Goal: Check status: Check status

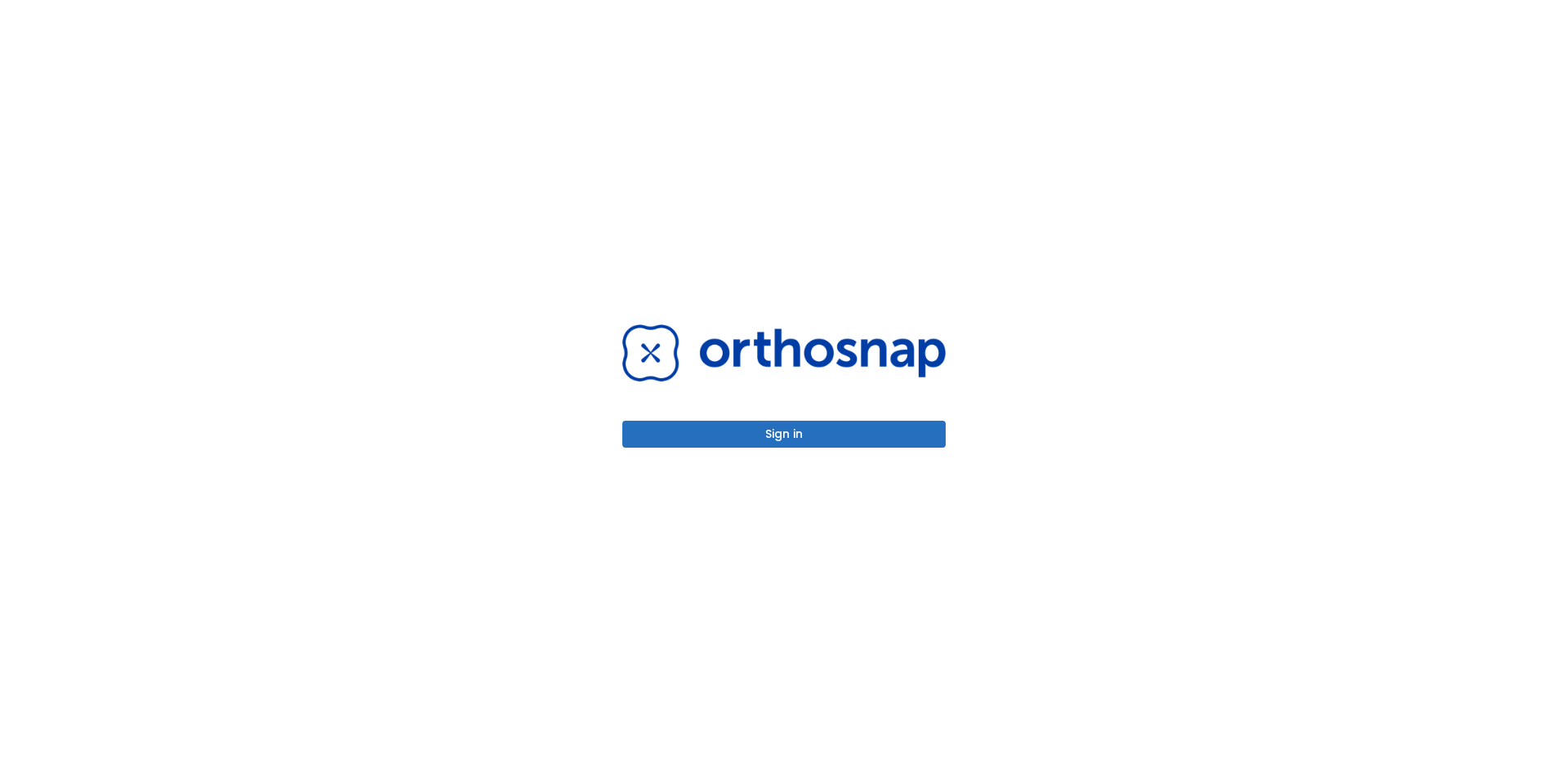
click at [761, 442] on button "Sign in" at bounding box center [784, 433] width 324 height 27
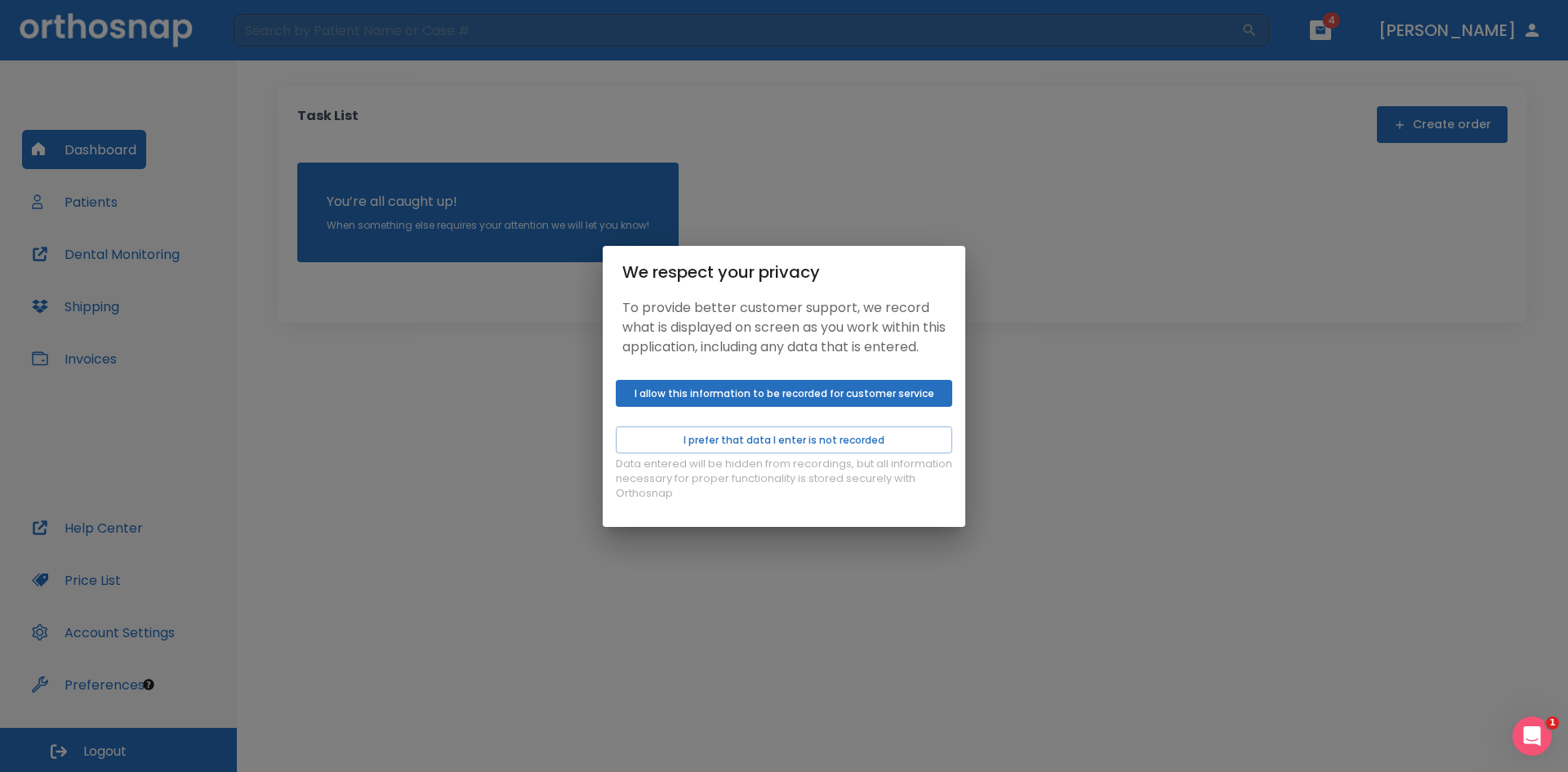
click at [1211, 459] on div "We respect your privacy To provide better customer support, we record what is d…" at bounding box center [784, 386] width 1568 height 772
click at [704, 407] on button "I allow this information to be recorded for customer service" at bounding box center [784, 393] width 336 height 27
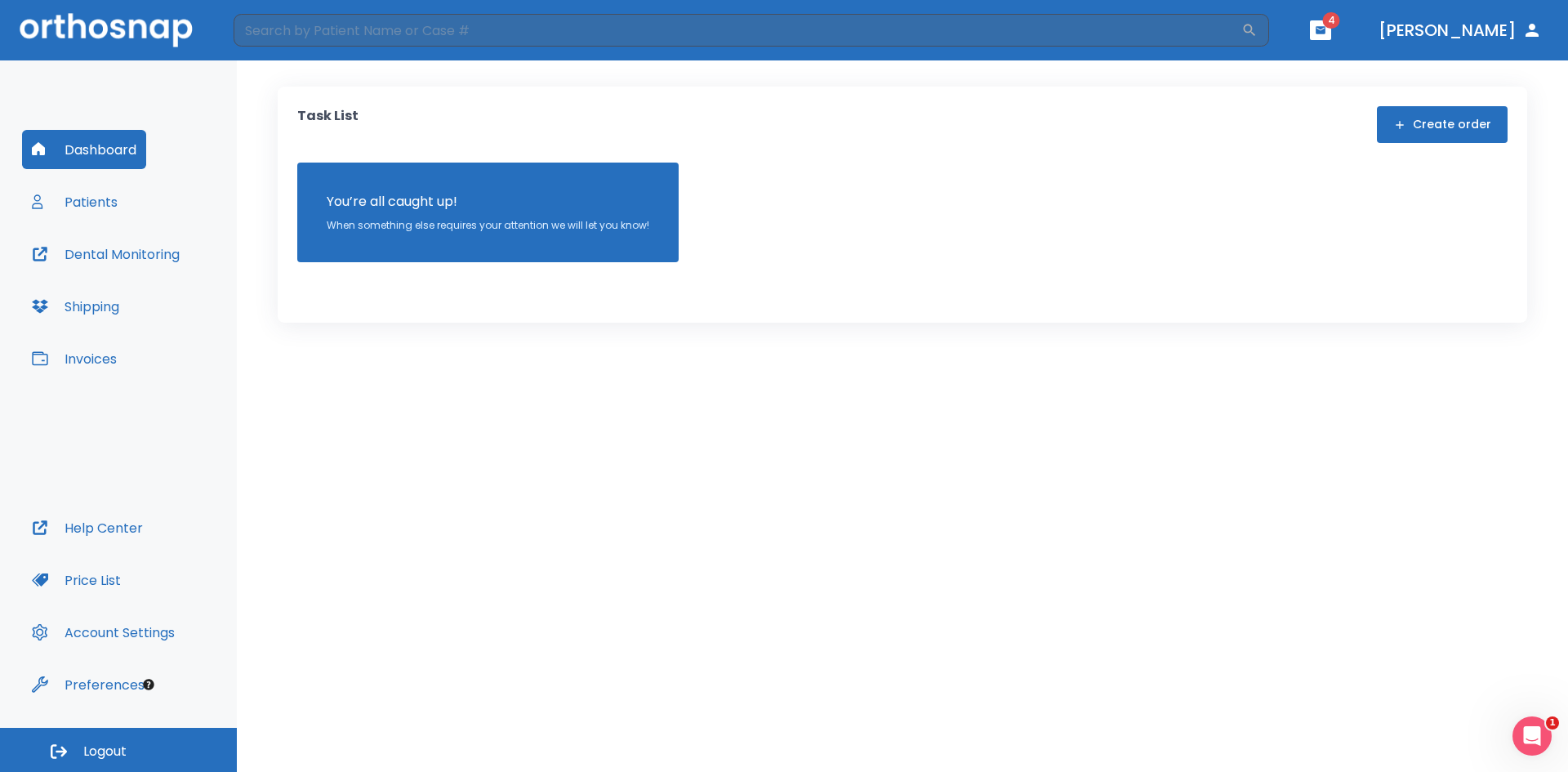
click at [90, 205] on button "Patients" at bounding box center [74, 202] width 106 height 39
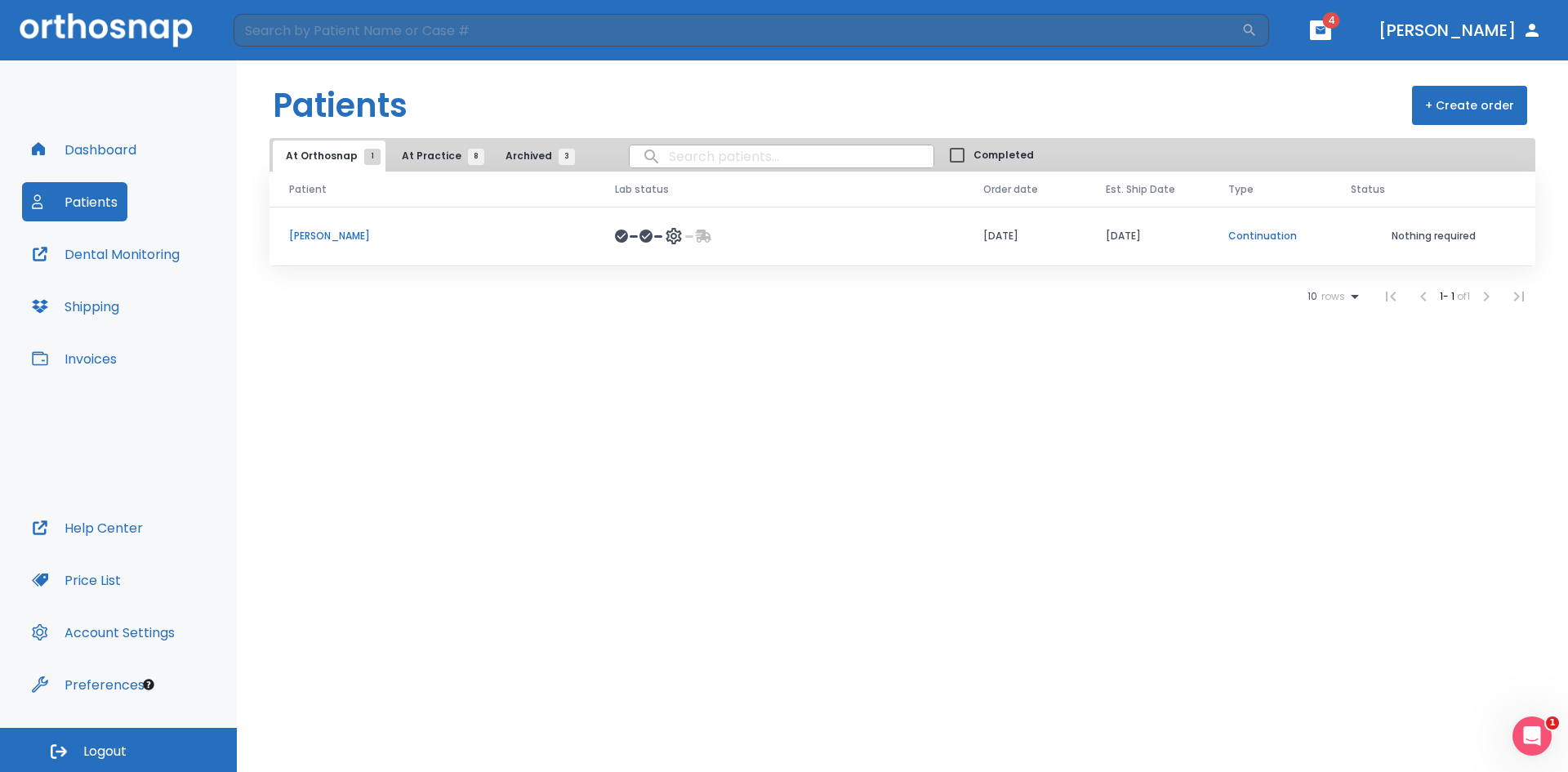
click at [432, 170] on button "At Practice 8" at bounding box center [439, 155] width 101 height 31
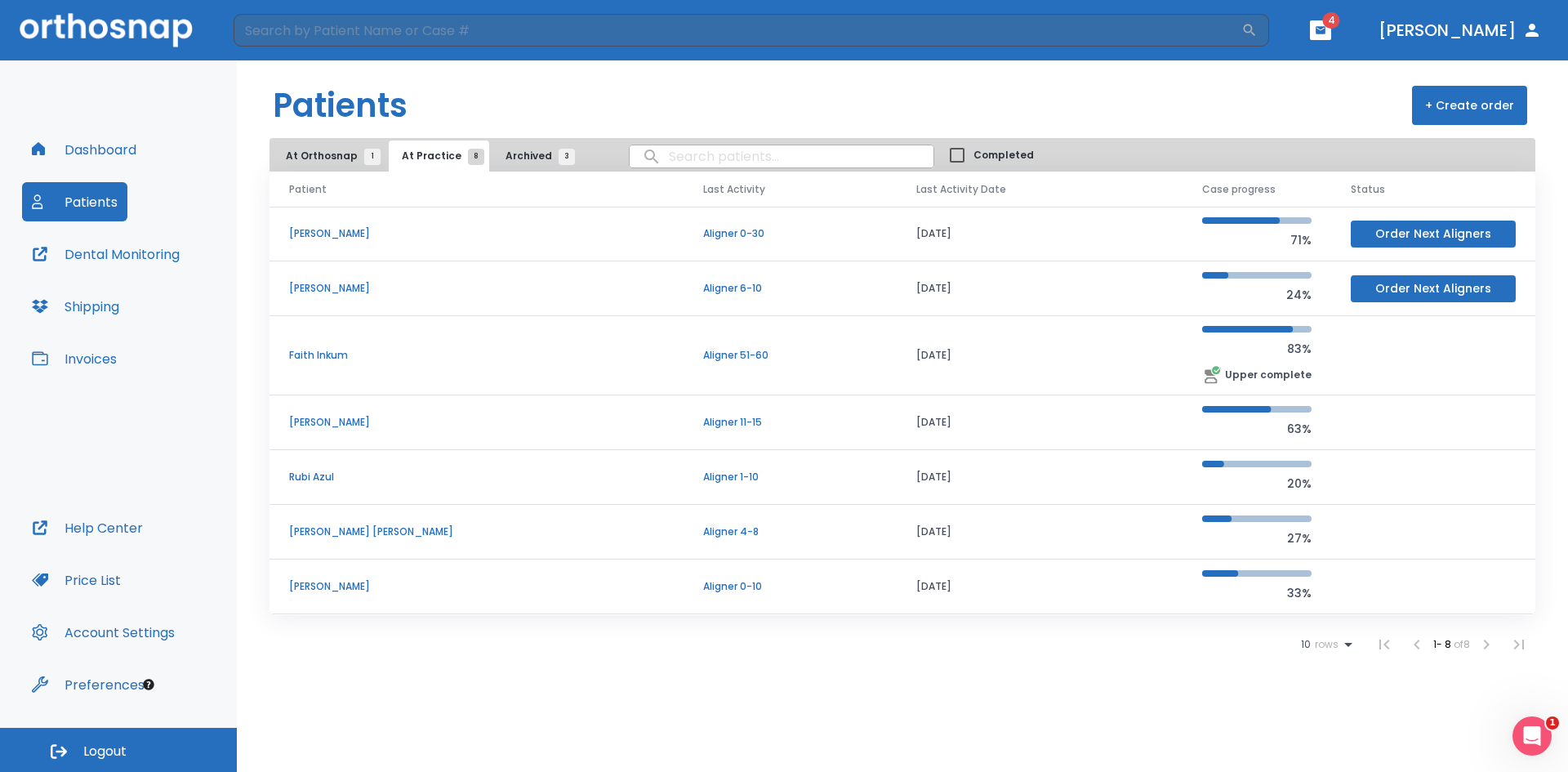
click at [327, 586] on p "Maria Castro" at bounding box center [477, 586] width 375 height 15
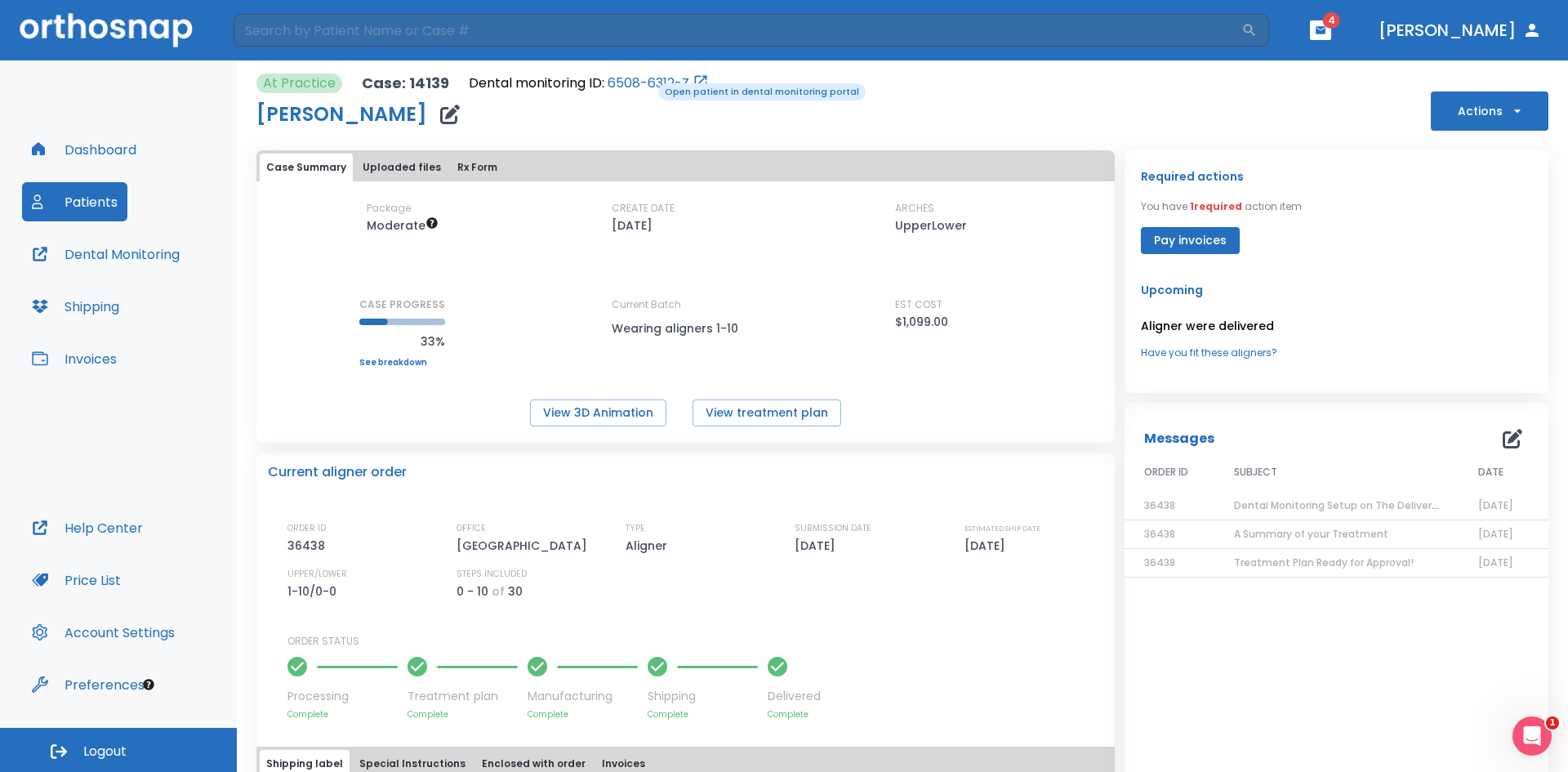
click at [646, 82] on link "6508-6312-Z" at bounding box center [648, 83] width 82 height 20
